Goal: Task Accomplishment & Management: Complete application form

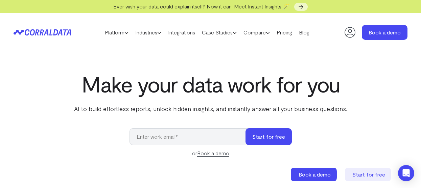
click at [353, 36] on icon at bounding box center [350, 33] width 14 height 14
click at [155, 138] on input "email" at bounding box center [191, 137] width 123 height 17
click at [277, 140] on button "Start for free" at bounding box center [269, 137] width 46 height 17
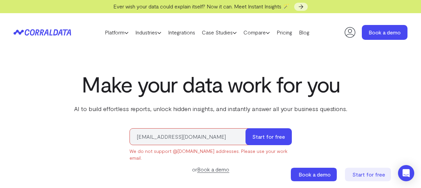
click at [214, 138] on input "billyhegeman@gmail.com" at bounding box center [191, 137] width 123 height 17
type input "bhegeman@nep.com"
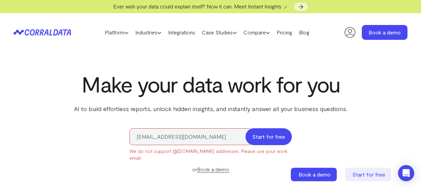
click at [270, 137] on button "Start for free" at bounding box center [269, 137] width 46 height 17
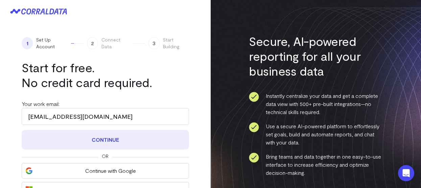
click at [129, 139] on button "Continue" at bounding box center [105, 140] width 167 height 20
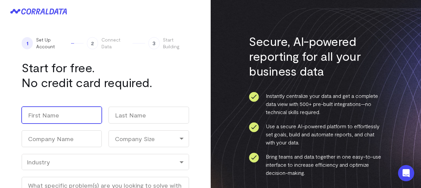
click at [46, 116] on input "First" at bounding box center [62, 115] width 80 height 17
type input "Billy"
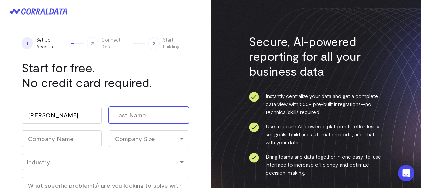
type input "Hegeman"
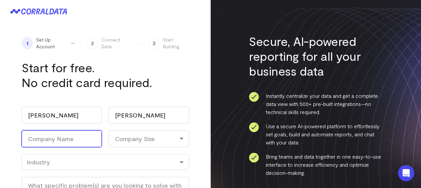
type input "Norwest Equity Partners"
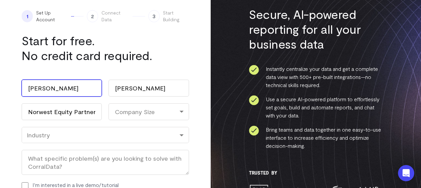
scroll to position [34, 0]
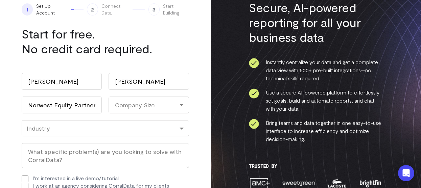
click at [132, 109] on div "Company Size" at bounding box center [149, 105] width 80 height 17
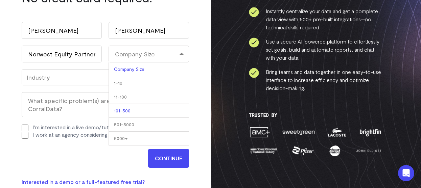
scroll to position [68, 0]
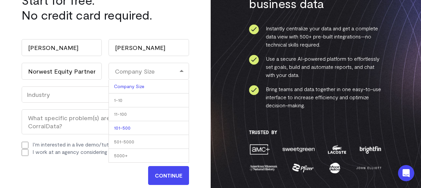
click at [142, 130] on li "101-500" at bounding box center [149, 128] width 80 height 14
select select "101-500"
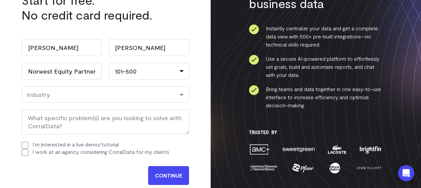
click at [67, 97] on div "Industry" at bounding box center [105, 94] width 157 height 7
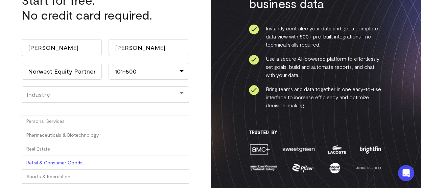
scroll to position [0, 0]
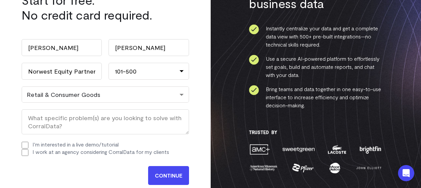
click at [23, 153] on input "I work at an agency considering CorralData for my clients" at bounding box center [25, 153] width 7 height 7
checkbox input "true"
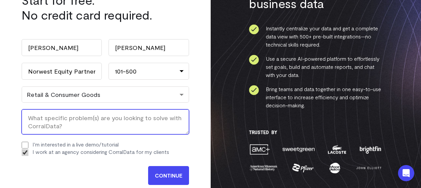
click at [72, 119] on textarea "What specific problem(s) are you looking to solve with CorralData? (Required)" at bounding box center [105, 122] width 167 height 25
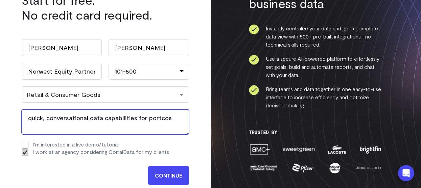
type textarea "quick, conversational data capabilities for portcos"
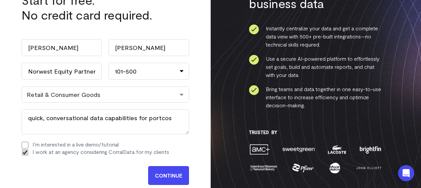
click at [177, 176] on input "CONTINUE" at bounding box center [168, 175] width 41 height 19
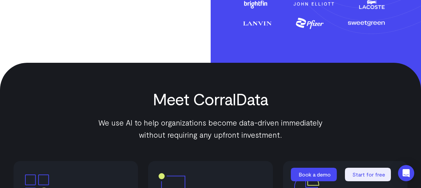
scroll to position [237, 0]
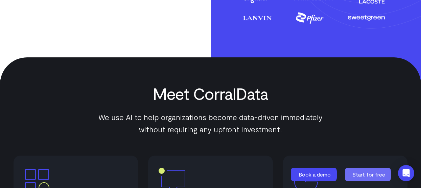
click at [368, 175] on span "Start for free" at bounding box center [369, 175] width 33 height 6
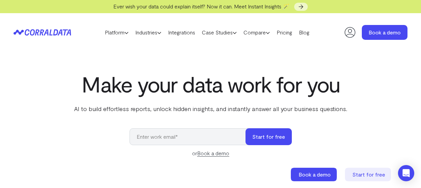
click at [353, 37] on icon at bounding box center [350, 33] width 14 height 14
